Goal: Task Accomplishment & Management: Manage account settings

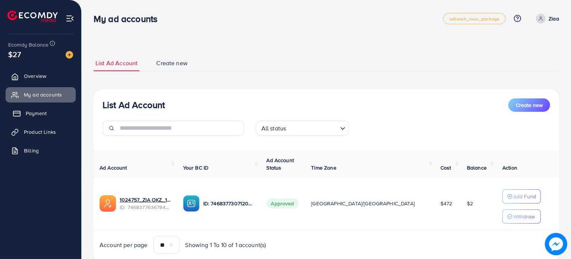
click at [12, 113] on link "Payment" at bounding box center [41, 113] width 70 height 15
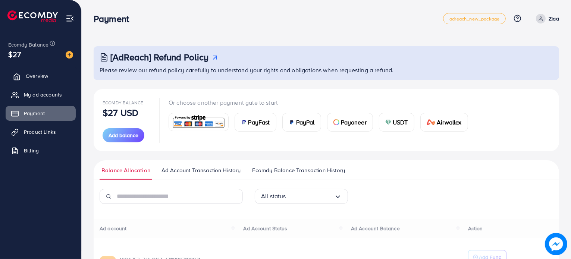
click at [38, 79] on span "Overview" at bounding box center [37, 75] width 22 height 7
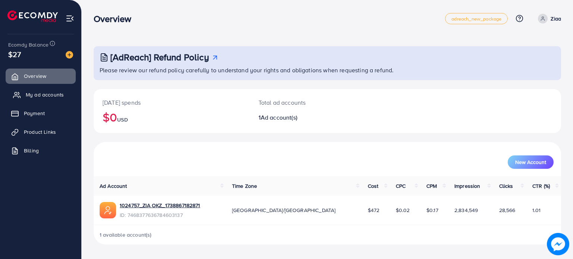
click at [41, 97] on span "My ad accounts" at bounding box center [45, 94] width 38 height 7
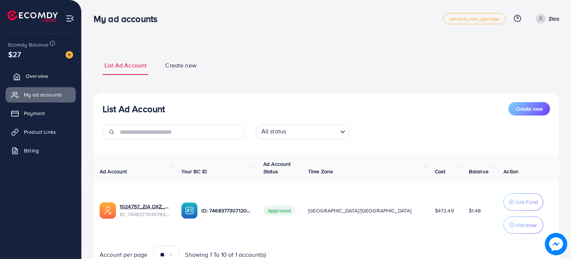
click at [48, 78] on link "Overview" at bounding box center [41, 76] width 70 height 15
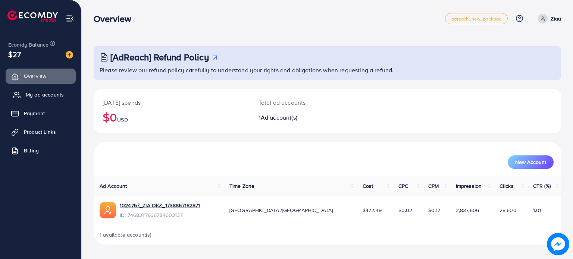
click at [35, 95] on span "My ad accounts" at bounding box center [45, 94] width 38 height 7
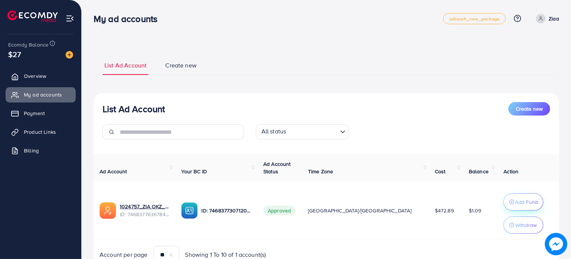
click at [515, 199] on p "Add Fund" at bounding box center [526, 202] width 23 height 9
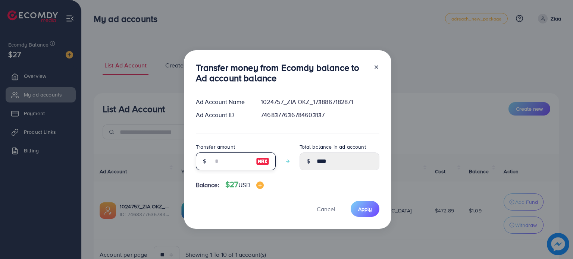
click at [233, 160] on input "number" at bounding box center [231, 162] width 37 height 18
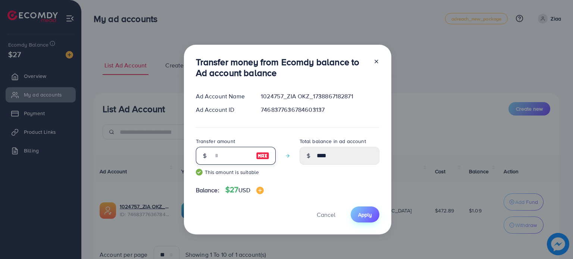
type input "**"
click at [363, 217] on span "Apply" at bounding box center [365, 214] width 14 height 7
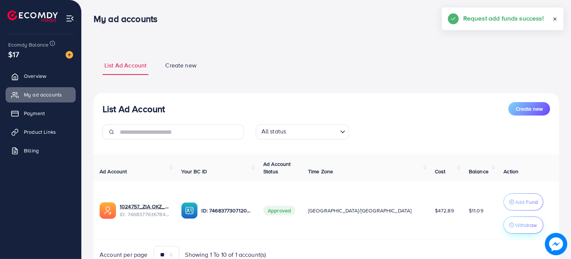
click at [515, 224] on p "Withdraw" at bounding box center [526, 225] width 22 height 9
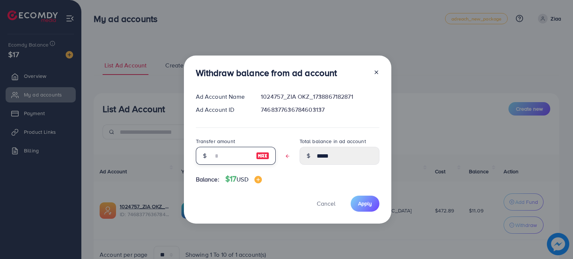
click at [215, 157] on input "text" at bounding box center [231, 156] width 37 height 18
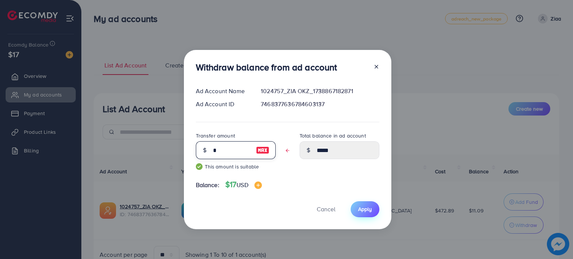
type input "*"
click at [367, 211] on span "Apply" at bounding box center [365, 209] width 14 height 7
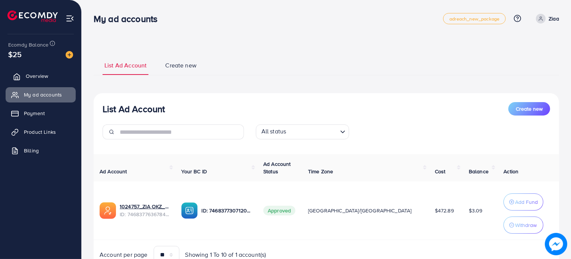
click at [43, 79] on span "Overview" at bounding box center [37, 75] width 22 height 7
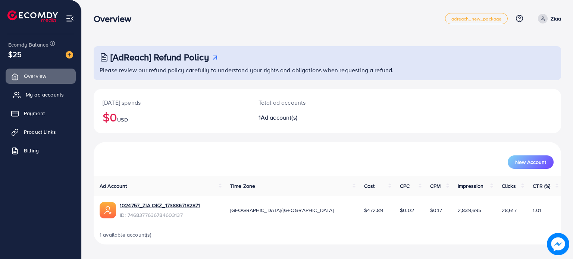
click at [43, 97] on span "My ad accounts" at bounding box center [45, 94] width 38 height 7
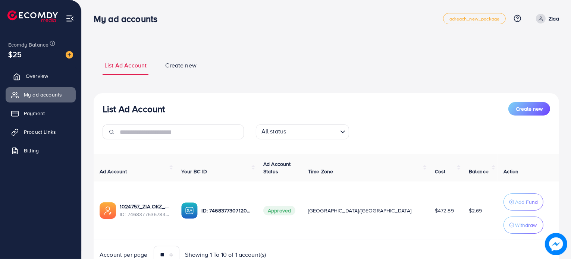
click at [28, 79] on span "Overview" at bounding box center [37, 75] width 22 height 7
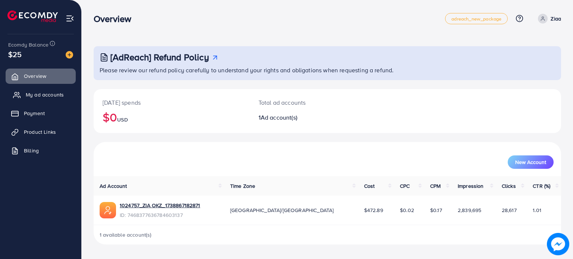
click at [41, 94] on span "My ad accounts" at bounding box center [45, 94] width 38 height 7
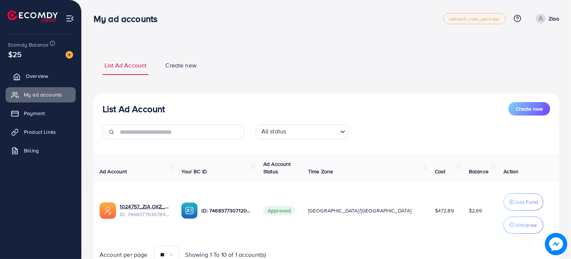
click at [35, 78] on span "Overview" at bounding box center [37, 75] width 22 height 7
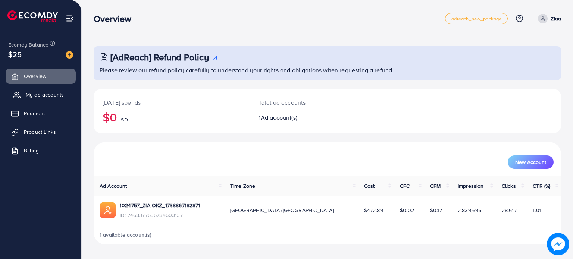
click at [35, 98] on span "My ad accounts" at bounding box center [45, 94] width 38 height 7
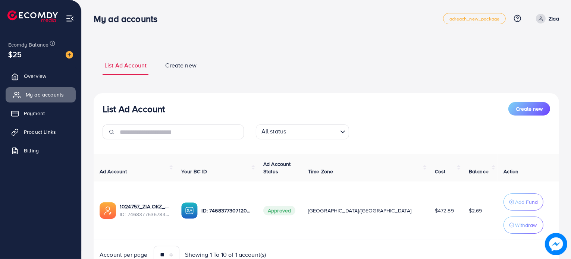
click at [27, 74] on span "Overview" at bounding box center [35, 75] width 22 height 7
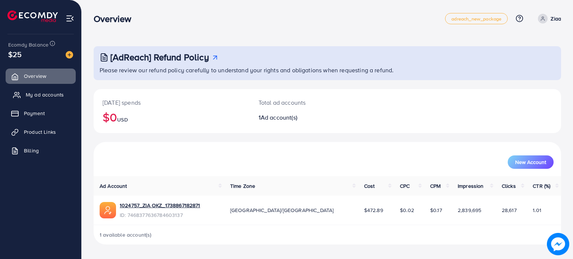
click at [40, 93] on span "My ad accounts" at bounding box center [45, 94] width 38 height 7
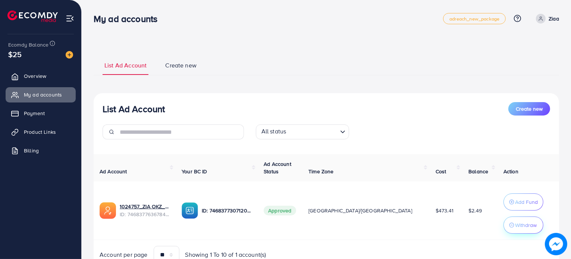
click at [515, 225] on p "Withdraw" at bounding box center [526, 225] width 22 height 9
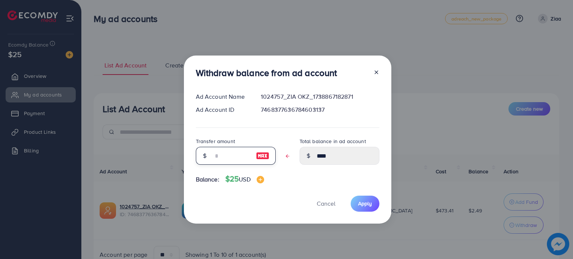
click at [235, 159] on input "text" at bounding box center [231, 156] width 37 height 18
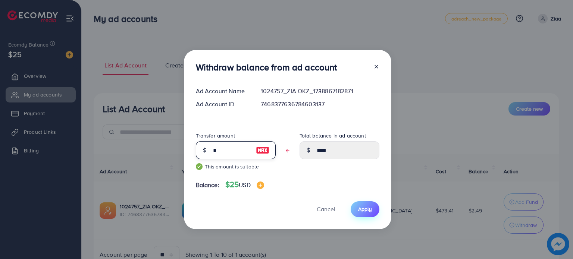
type input "*"
click at [374, 210] on button "Apply" at bounding box center [365, 209] width 29 height 16
